Goal: Transaction & Acquisition: Purchase product/service

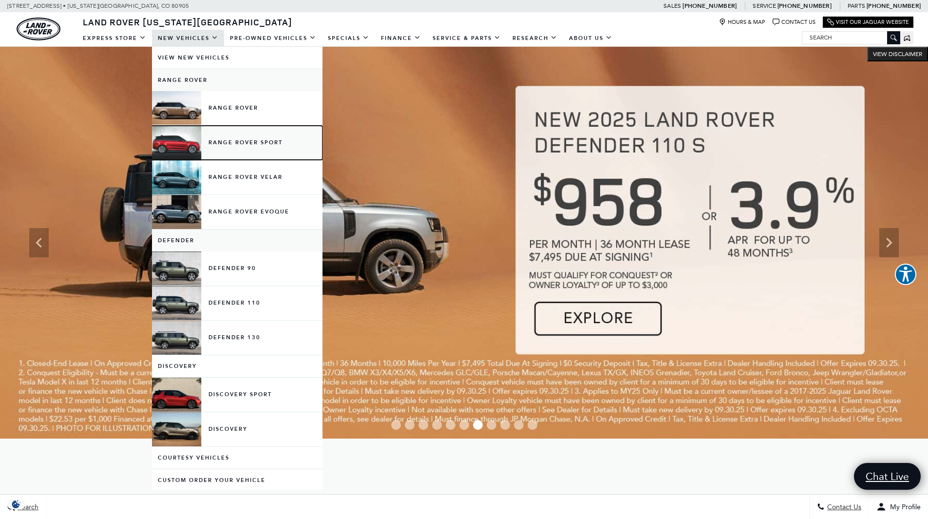
click at [242, 133] on link "Range Rover Sport" at bounding box center [237, 143] width 170 height 34
click at [243, 142] on link "Range Rover Sport" at bounding box center [237, 143] width 170 height 34
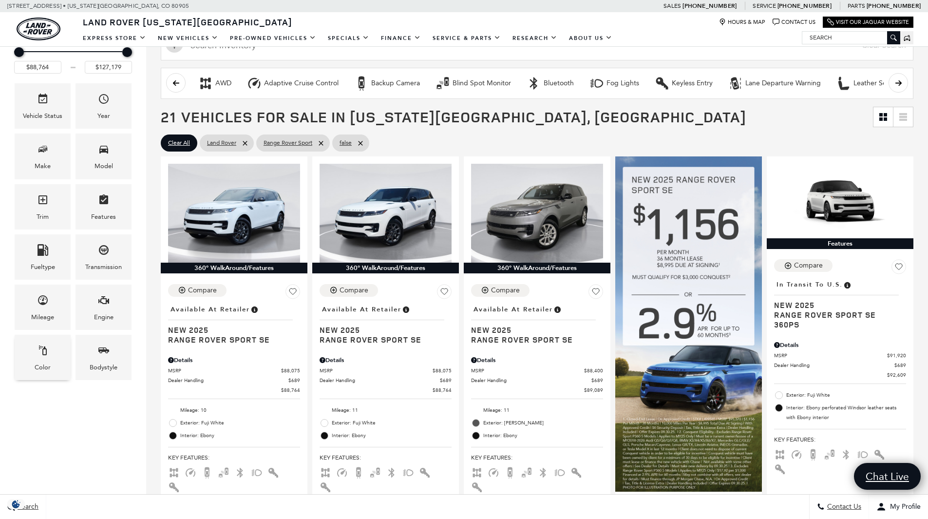
click at [50, 353] on div "Color" at bounding box center [43, 357] width 56 height 45
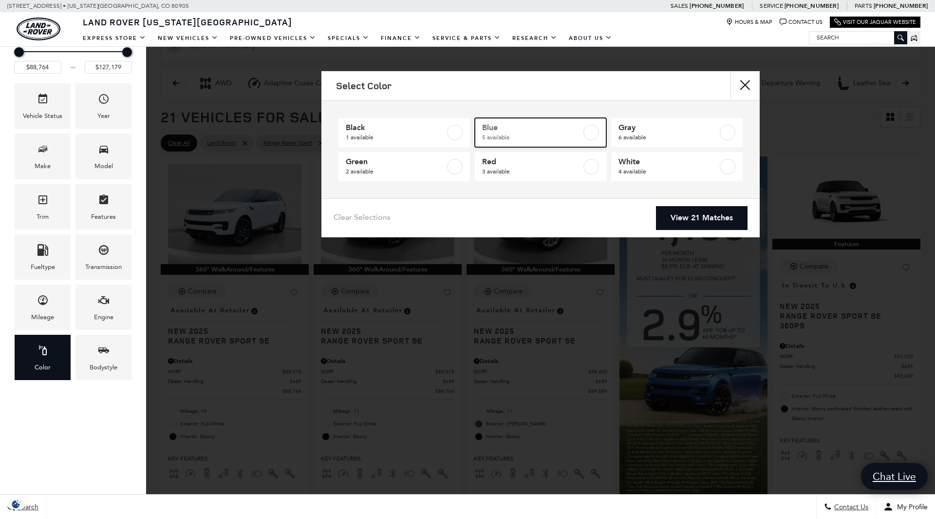
click at [571, 134] on span "5 available" at bounding box center [531, 137] width 99 height 10
type input "$93,144"
type input "$122,484"
checkbox input "true"
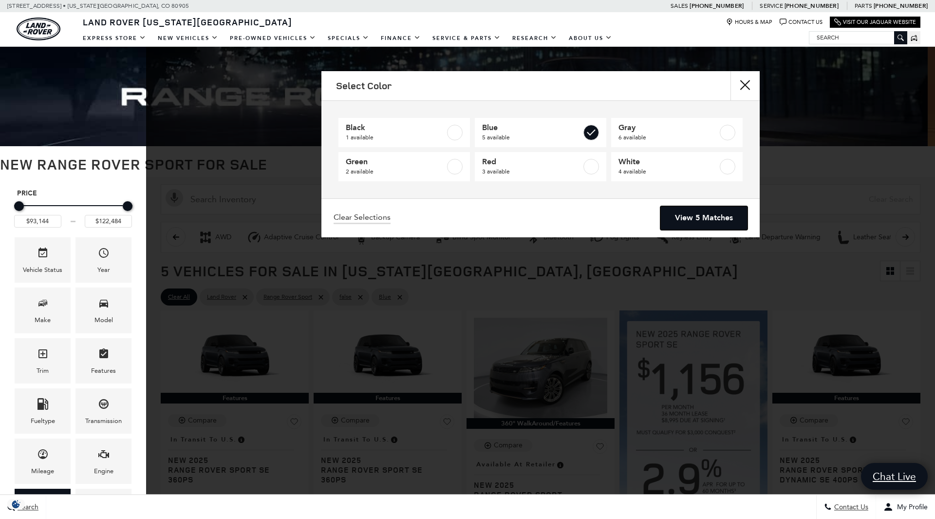
click at [694, 223] on link "View 5 Matches" at bounding box center [703, 218] width 87 height 24
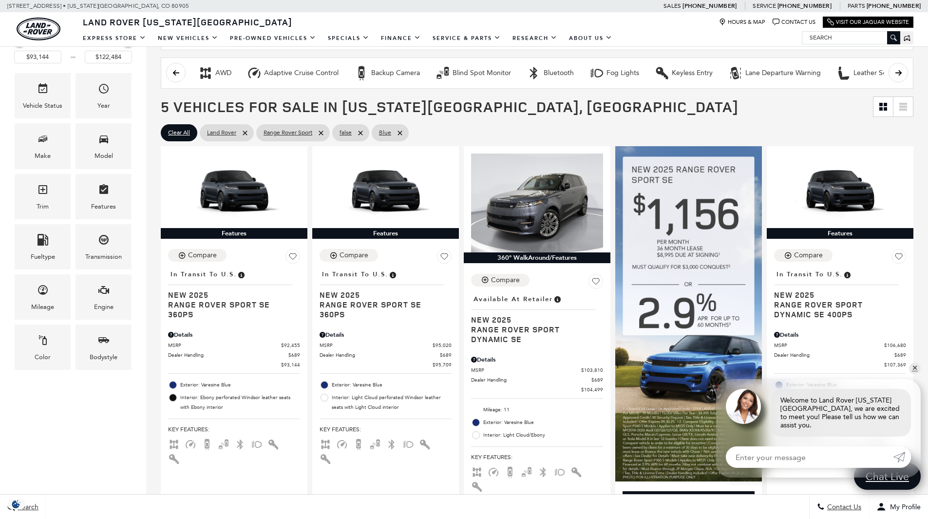
scroll to position [157, 0]
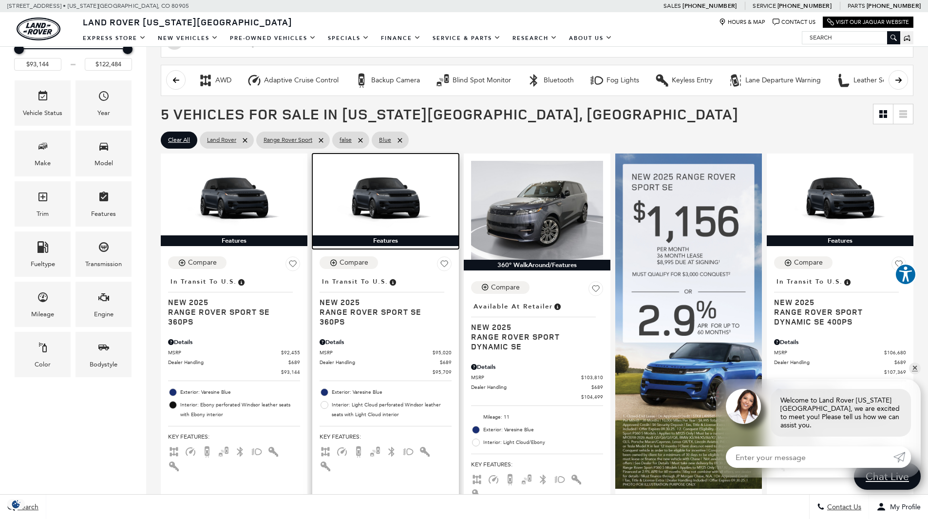
click at [399, 205] on img at bounding box center [386, 198] width 132 height 74
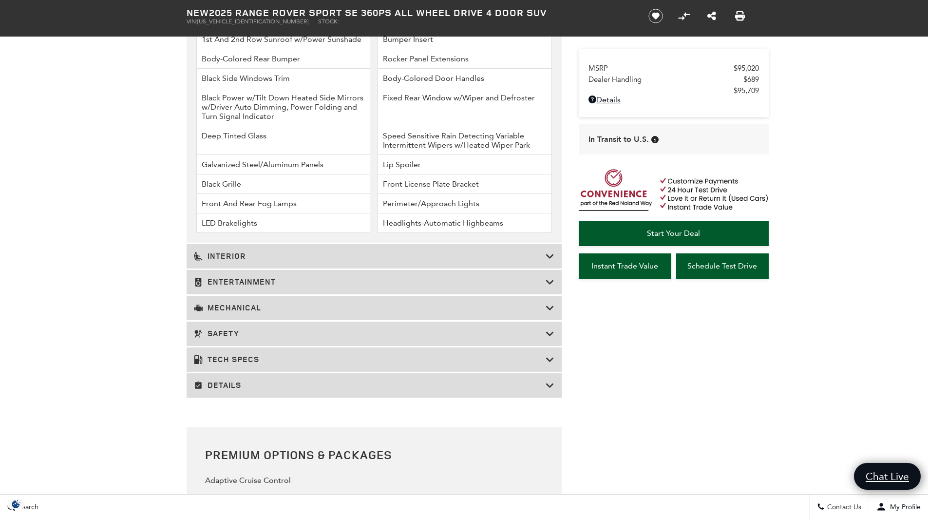
scroll to position [1264, 0]
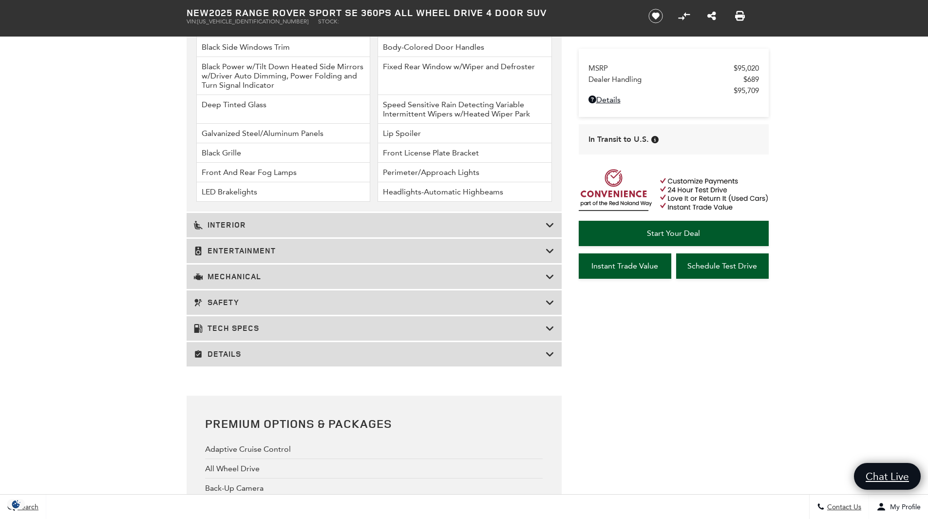
drag, startPoint x: 933, startPoint y: 13, endPoint x: 924, endPoint y: 229, distance: 216.4
click at [924, 229] on html "Ask a Question Land Rover Colorado Springs Menu Menu" at bounding box center [464, 198] width 928 height 2924
click at [480, 354] on h3 "Details" at bounding box center [370, 354] width 352 height 10
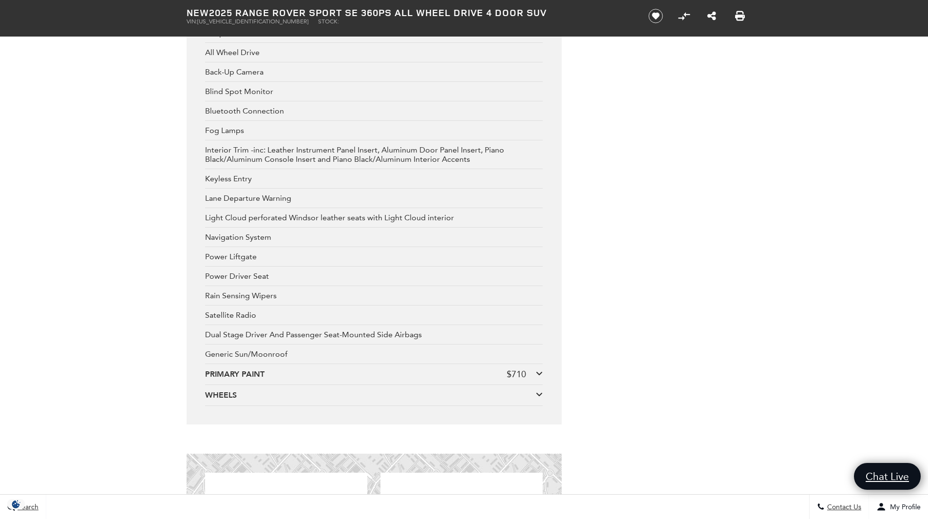
scroll to position [2639, 0]
click at [283, 386] on div "WHEELS" at bounding box center [370, 391] width 331 height 11
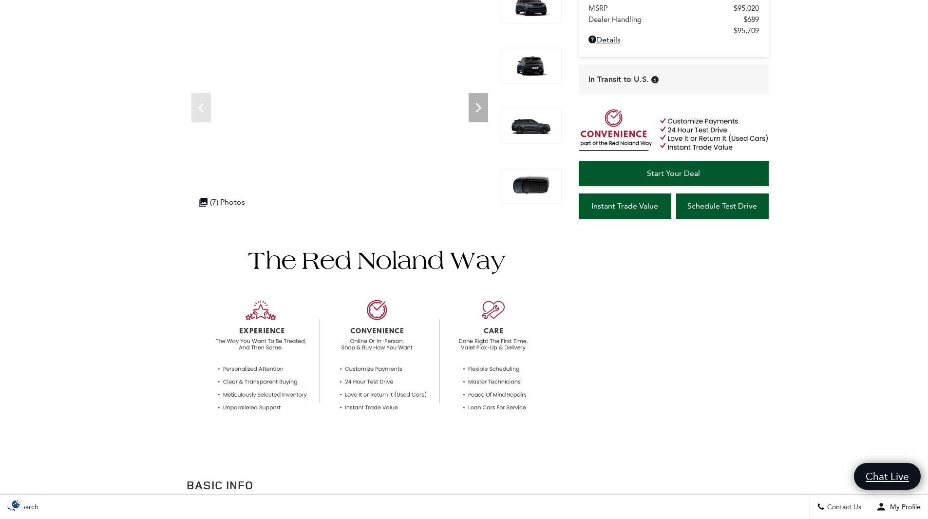
scroll to position [0, 0]
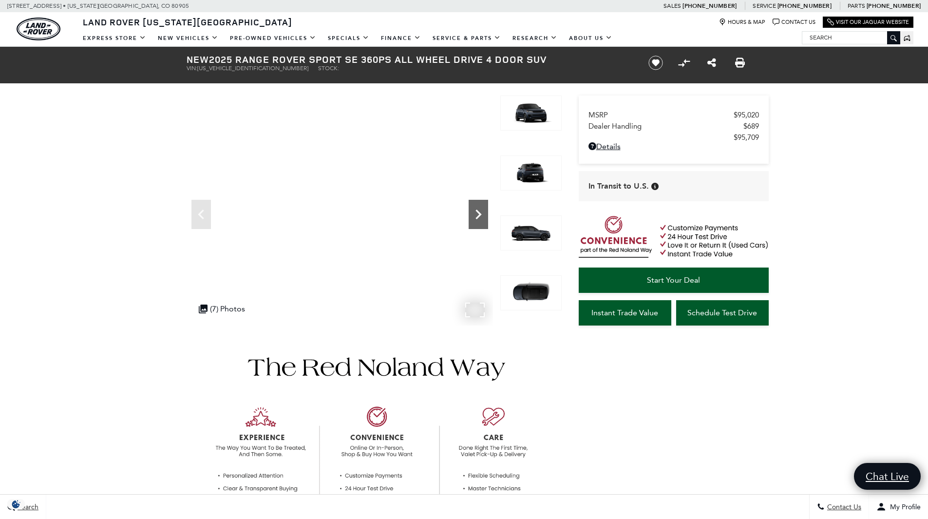
click at [478, 218] on icon "Next" at bounding box center [478, 214] width 19 height 19
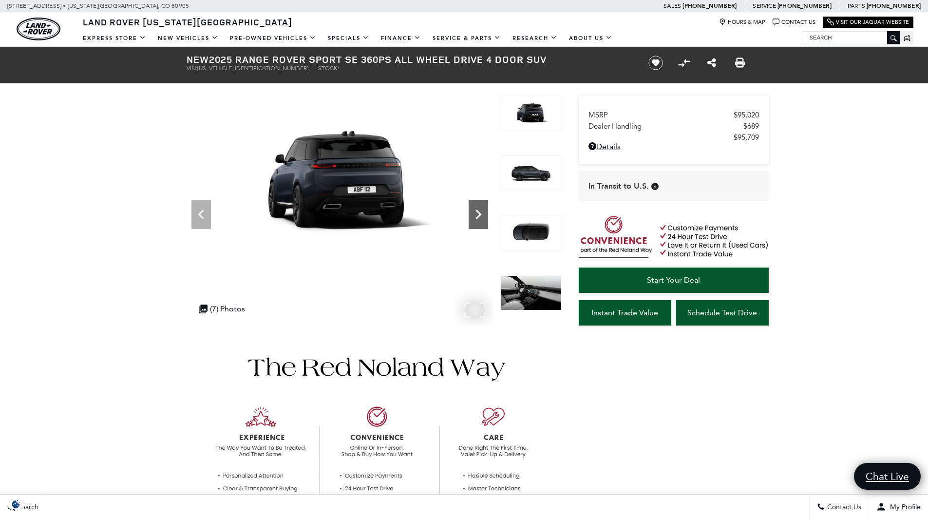
click at [478, 218] on icon "Next" at bounding box center [478, 214] width 19 height 19
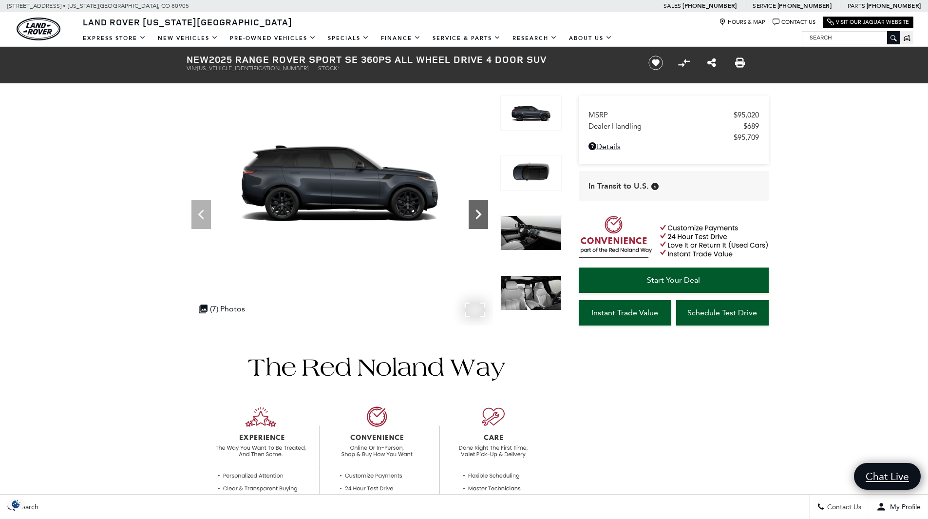
click at [478, 218] on icon "Next" at bounding box center [478, 214] width 19 height 19
